Goal: Navigation & Orientation: Find specific page/section

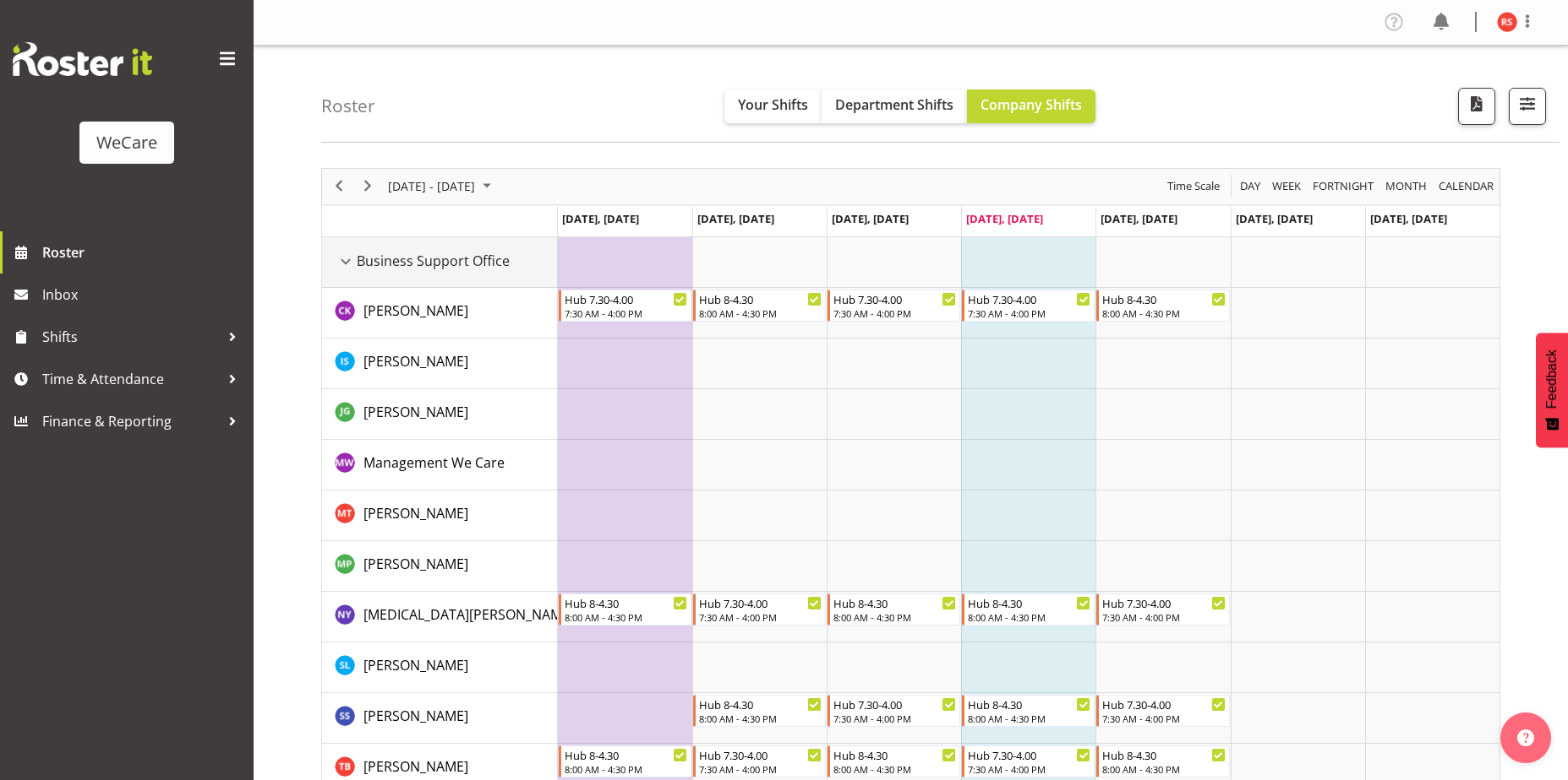
click at [352, 261] on div "Business Support Office resource" at bounding box center [345, 261] width 22 height 22
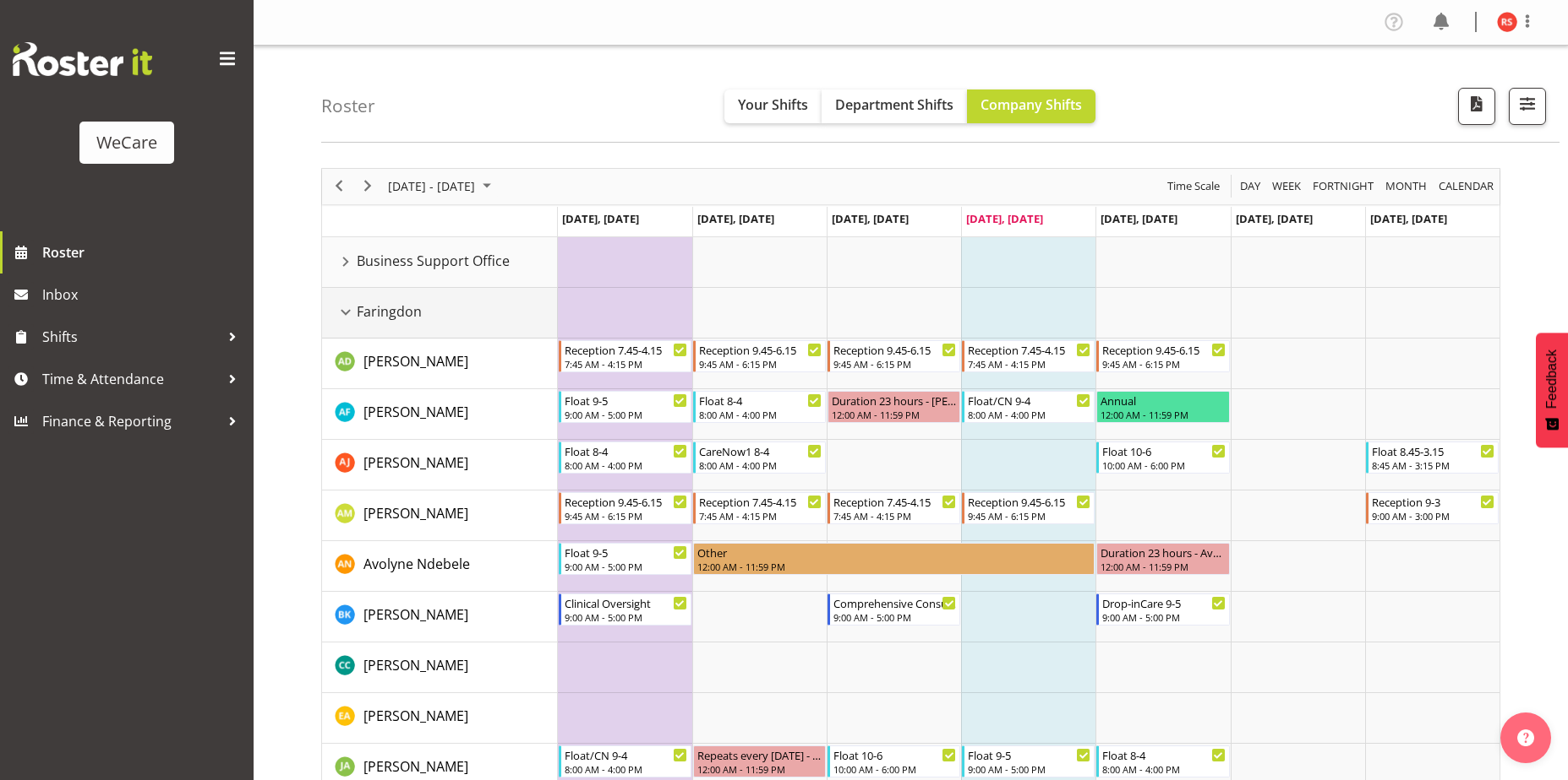
click at [352, 314] on div "Faringdon resource" at bounding box center [345, 313] width 22 height 22
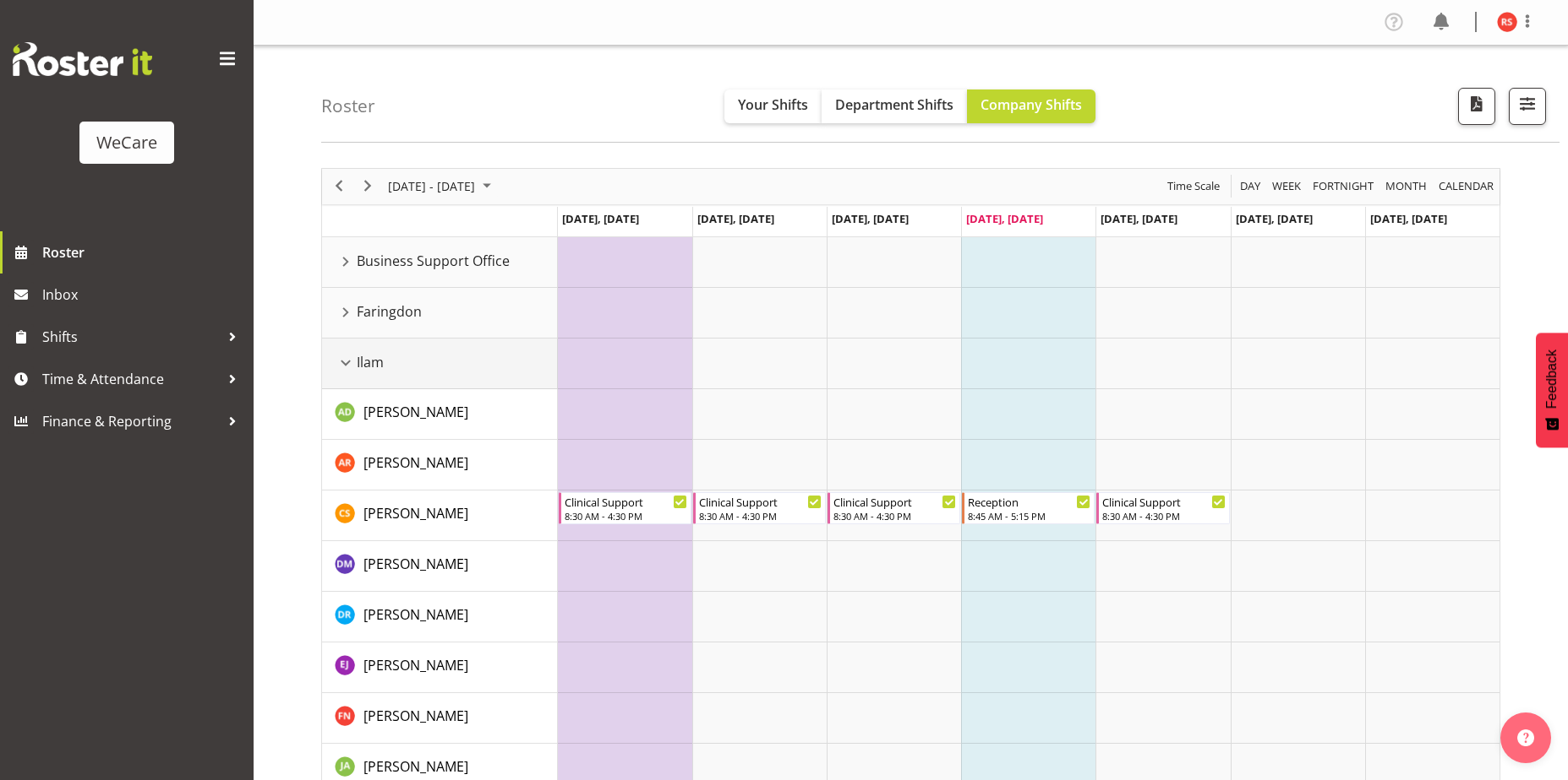
click at [343, 371] on div "Ilam resource" at bounding box center [345, 363] width 22 height 22
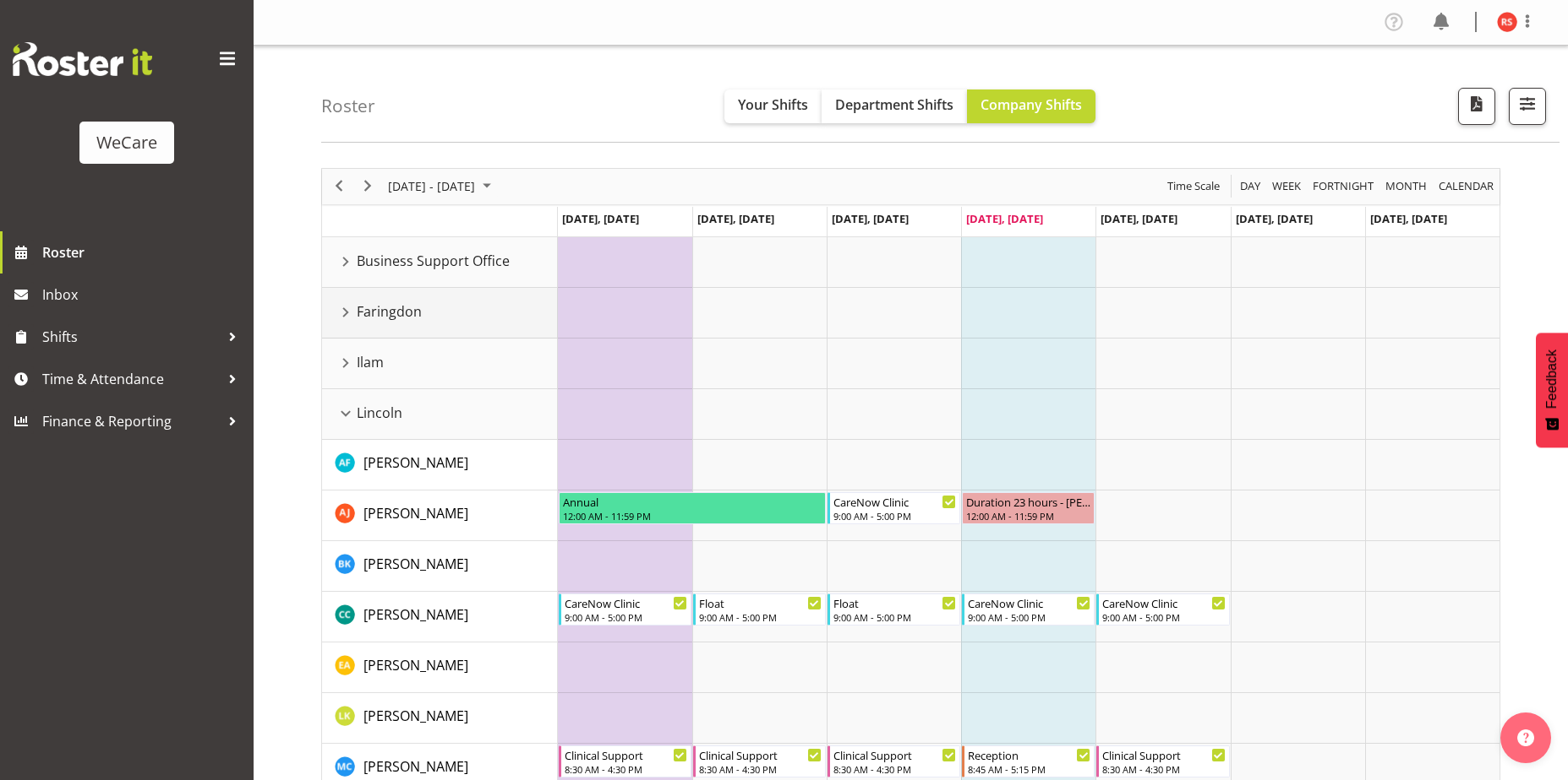
click at [354, 297] on td "Faringdon" at bounding box center [440, 314] width 236 height 50
click at [339, 315] on div "Faringdon resource" at bounding box center [345, 313] width 22 height 22
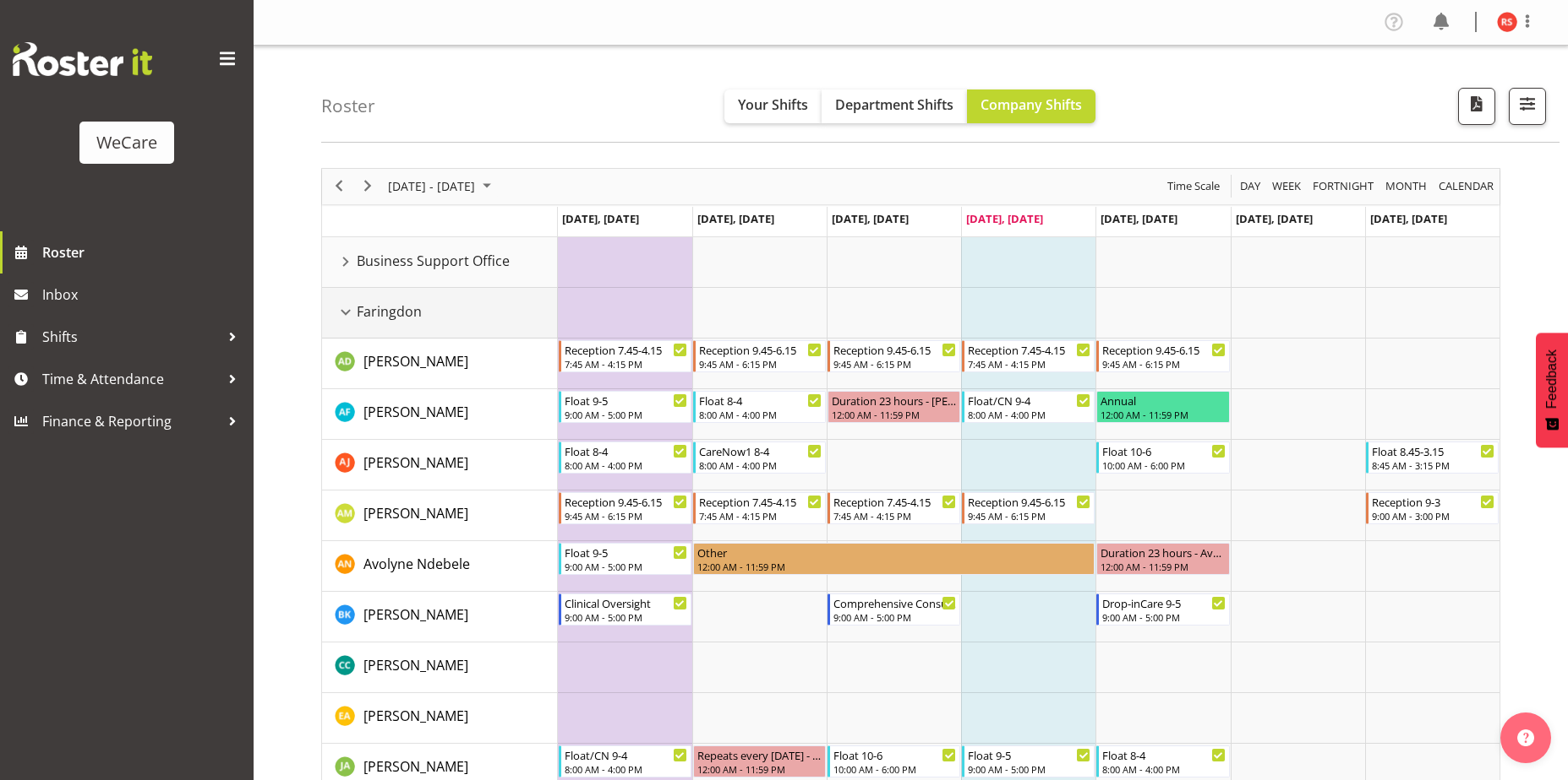
click at [339, 315] on div "Faringdon resource" at bounding box center [345, 313] width 22 height 22
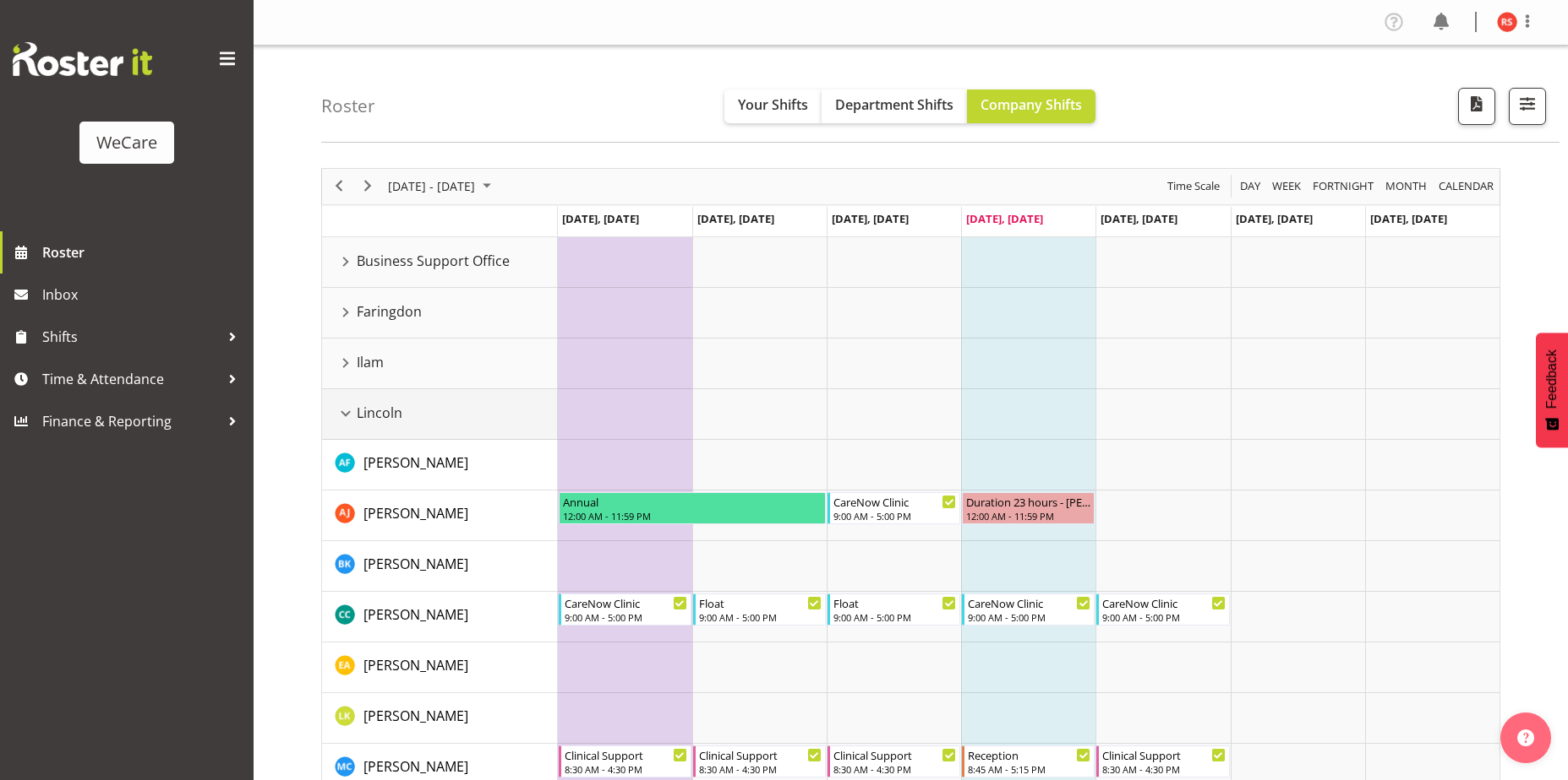
click at [343, 420] on div "Lincoln resource" at bounding box center [345, 413] width 22 height 22
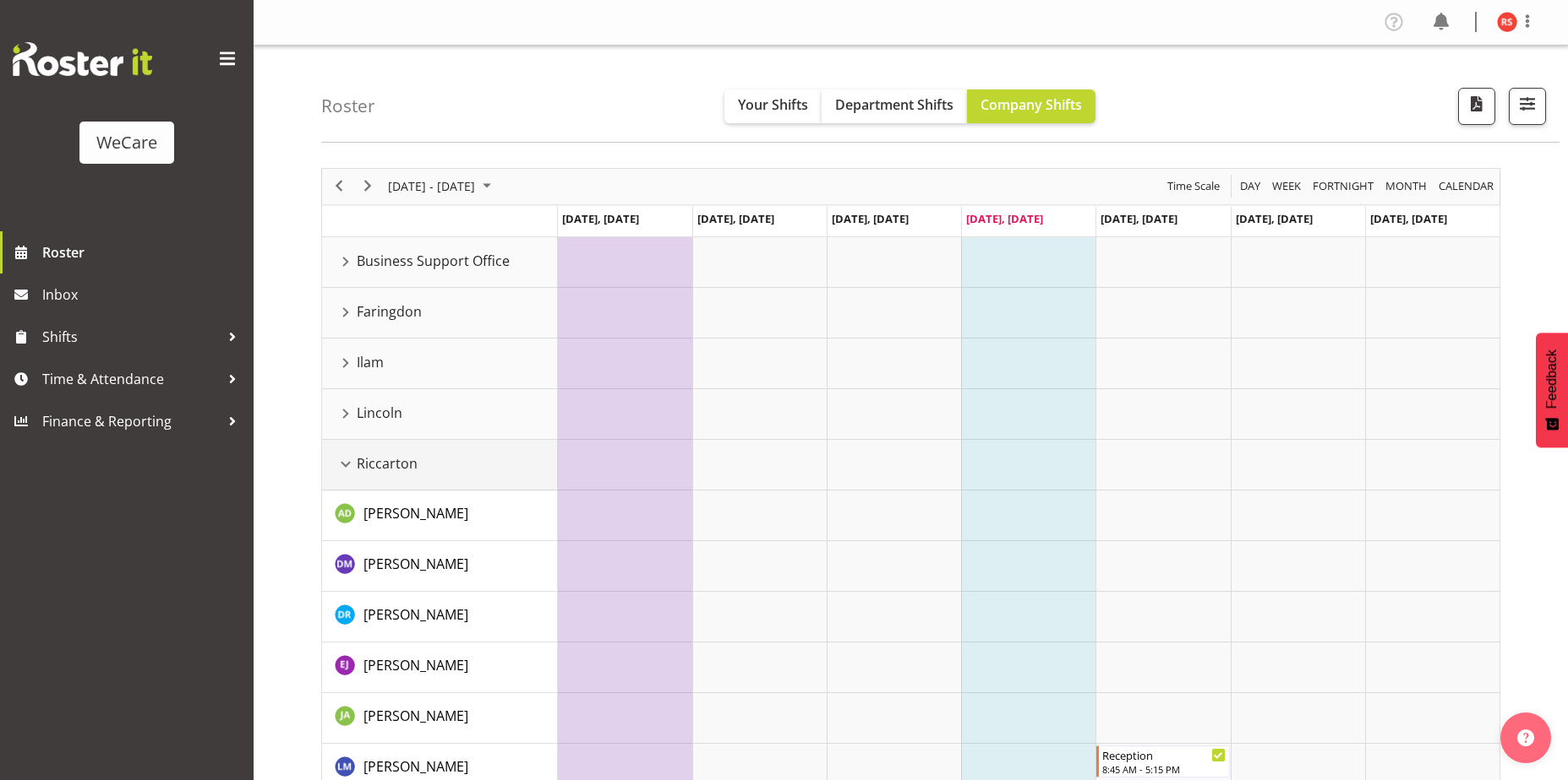
click at [344, 454] on div "Riccarton resource" at bounding box center [345, 465] width 22 height 22
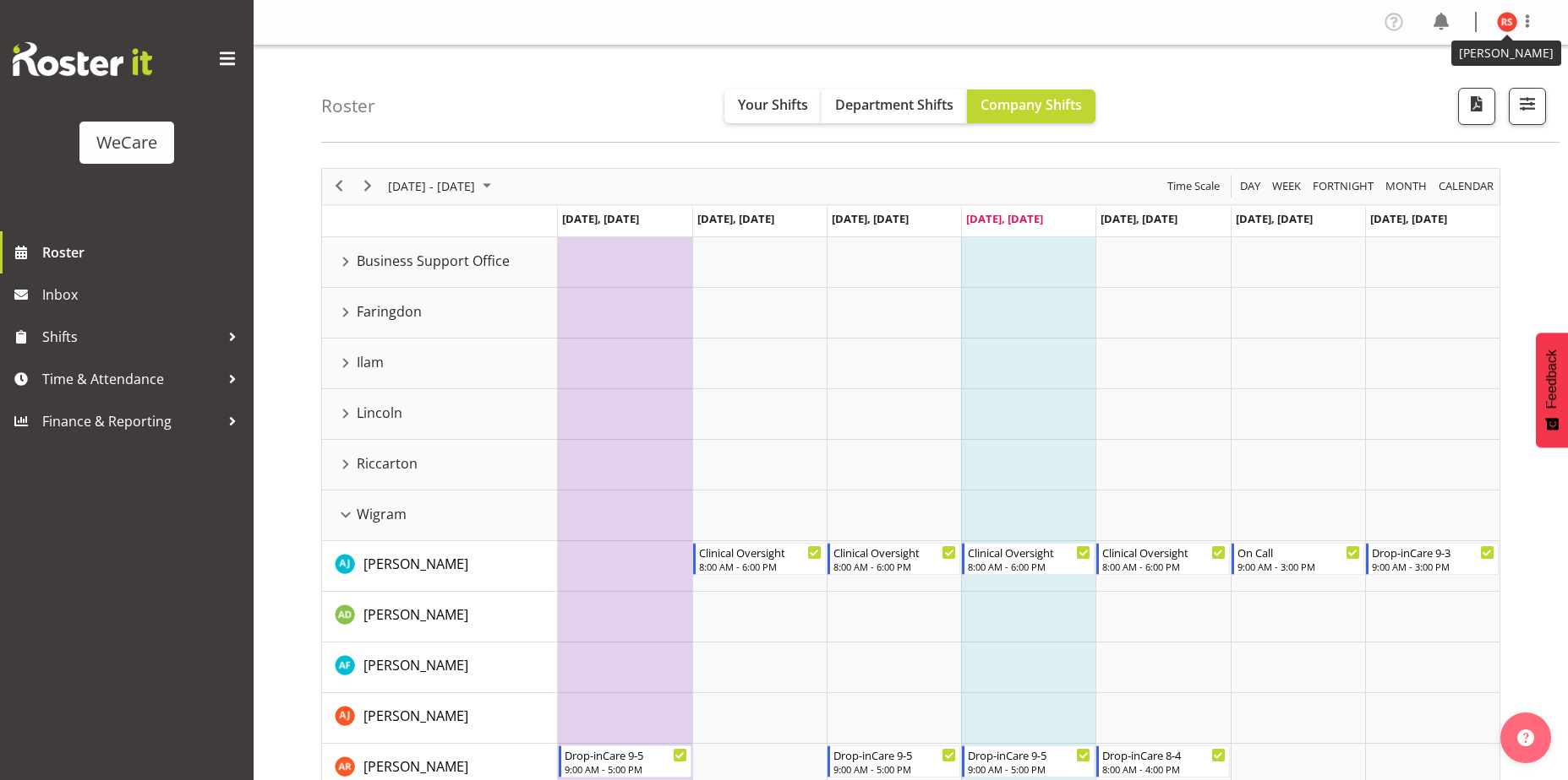
drag, startPoint x: 1501, startPoint y: 29, endPoint x: 1484, endPoint y: 56, distance: 31.9
click at [1501, 30] on img at bounding box center [1507, 22] width 21 height 21
click at [1464, 81] on link "Log Out" at bounding box center [1456, 89] width 162 height 31
